Goal: Information Seeking & Learning: Find specific fact

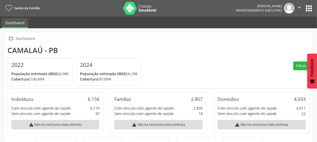
scroll to position [85, 103]
click at [306, 9] on button "apps" at bounding box center [308, 8] width 9 height 9
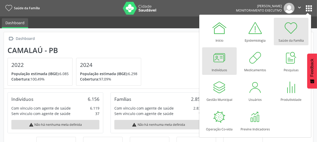
click at [219, 59] on div at bounding box center [219, 57] width 15 height 15
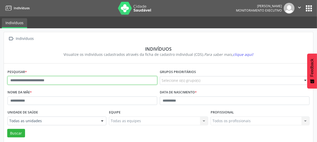
click at [26, 81] on input "text" at bounding box center [82, 80] width 150 height 9
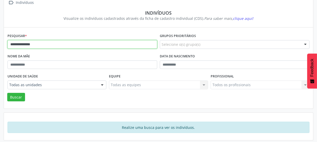
scroll to position [38, 0]
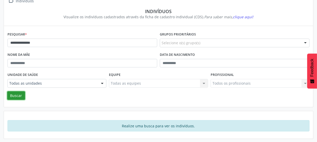
click at [17, 95] on button "Buscar" at bounding box center [16, 96] width 18 height 9
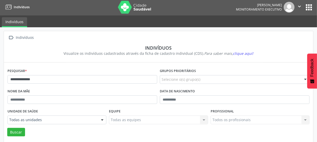
scroll to position [0, 0]
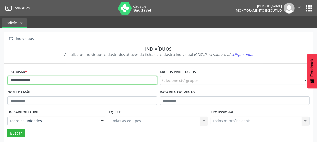
click at [53, 81] on input "**********" at bounding box center [82, 80] width 150 height 9
type input "*"
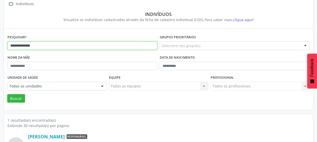
scroll to position [68, 0]
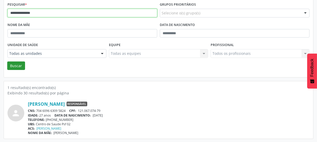
type input "**********"
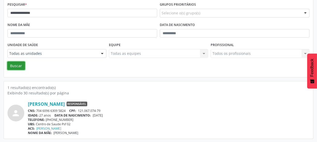
click at [18, 66] on button "Buscar" at bounding box center [16, 66] width 18 height 9
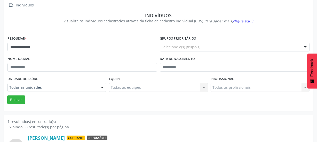
scroll to position [0, 0]
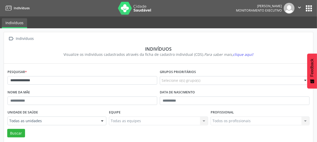
click at [301, 7] on icon "" at bounding box center [299, 8] width 6 height 6
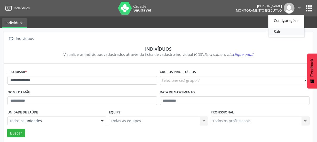
click at [277, 30] on link "Sair" at bounding box center [286, 31] width 36 height 7
